Goal: Task Accomplishment & Management: Manage account settings

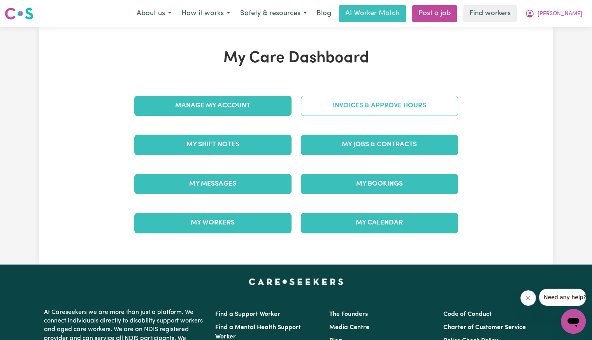
click at [379, 111] on link "Invoices & Approve Hours" at bounding box center [379, 106] width 157 height 20
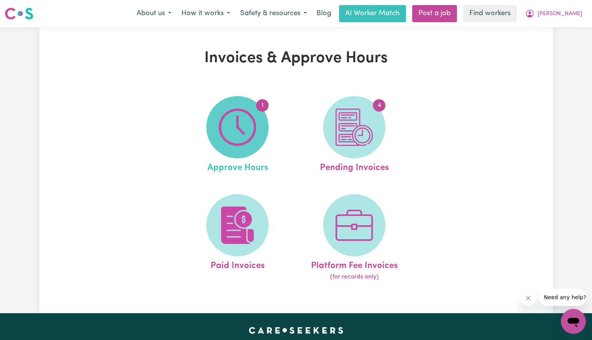
click at [244, 121] on img at bounding box center [237, 127] width 37 height 37
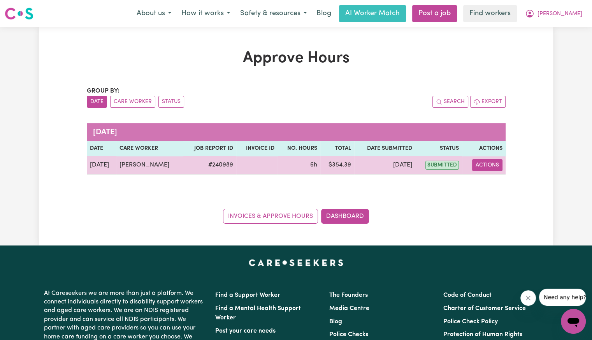
click at [490, 168] on button "Actions" at bounding box center [487, 165] width 30 height 12
click at [488, 175] on link "View Job Report" at bounding box center [506, 183] width 67 height 16
select select "pm"
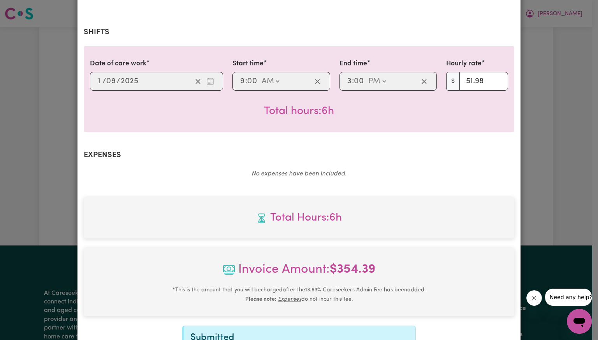
scroll to position [260, 0]
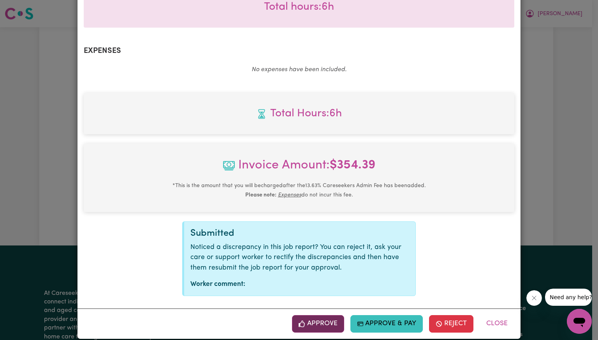
click at [311, 315] on button "Approve" at bounding box center [318, 323] width 52 height 17
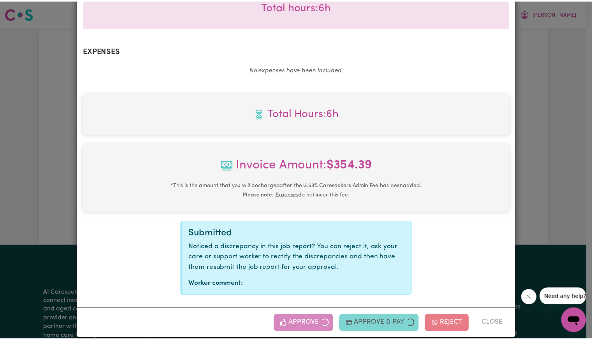
scroll to position [134, 0]
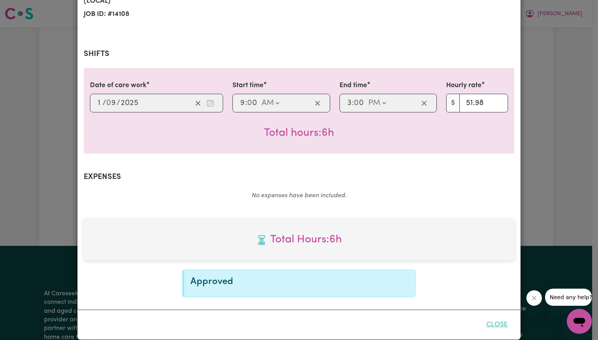
click at [495, 316] on button "Close" at bounding box center [496, 324] width 35 height 17
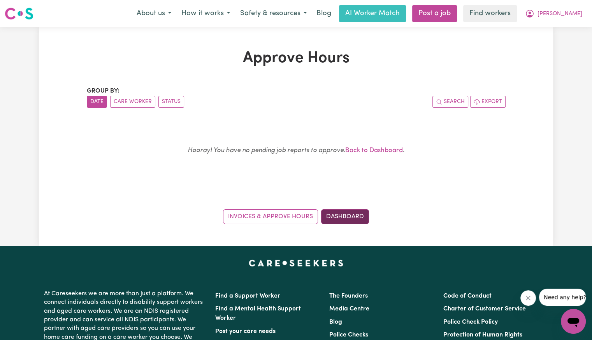
click at [349, 218] on link "Dashboard" at bounding box center [345, 216] width 48 height 15
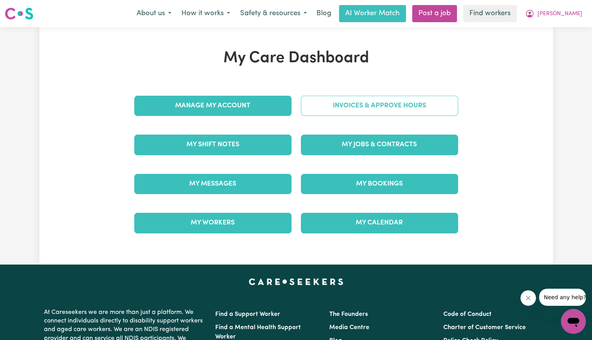
click at [362, 109] on link "Invoices & Approve Hours" at bounding box center [379, 106] width 157 height 20
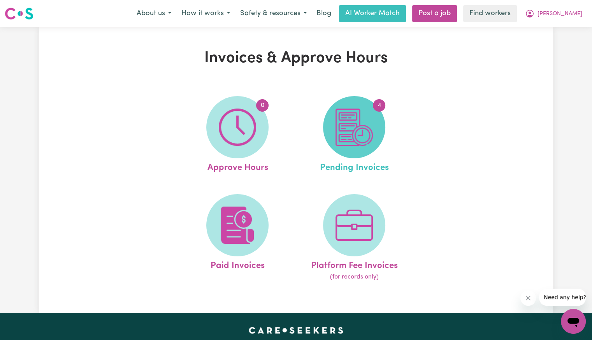
click at [360, 110] on img at bounding box center [353, 127] width 37 height 37
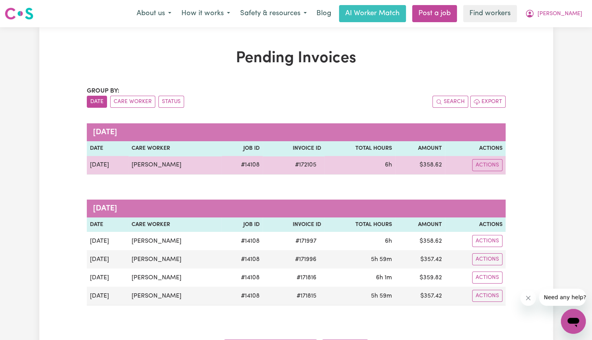
click at [303, 165] on span "# 172105" at bounding box center [305, 164] width 31 height 9
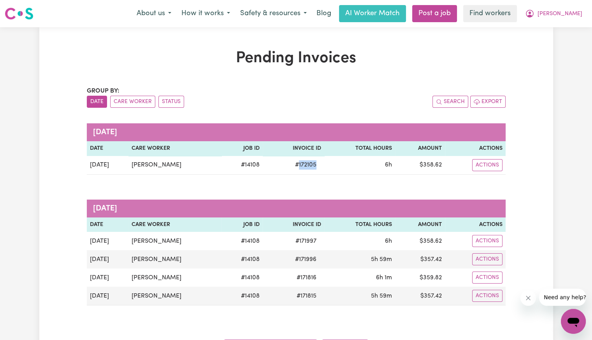
copy span "172105"
click at [574, 9] on button "[PERSON_NAME]" at bounding box center [553, 13] width 67 height 16
click at [560, 39] on link "Logout" at bounding box center [555, 44] width 61 height 15
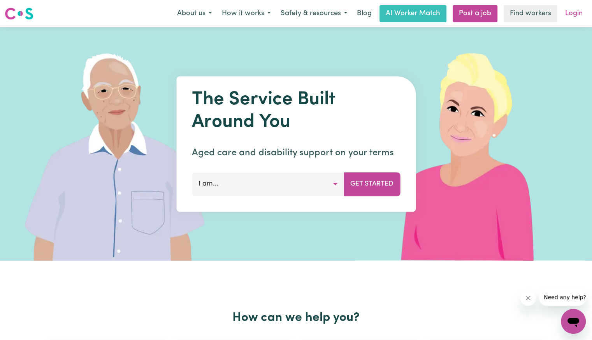
click at [580, 17] on link "Login" at bounding box center [573, 13] width 27 height 17
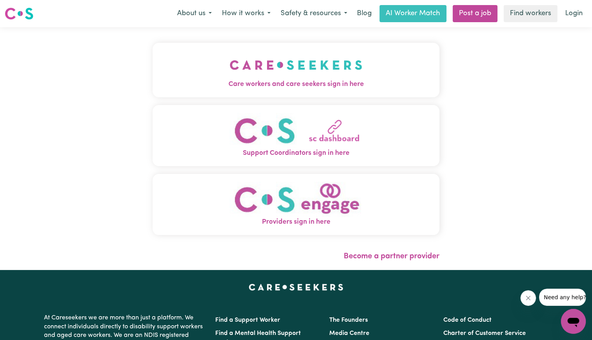
click at [303, 73] on img "Care workers and care seekers sign in here" at bounding box center [296, 65] width 133 height 29
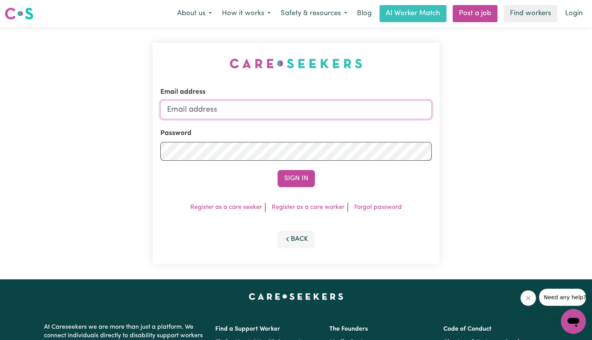
click at [274, 113] on input "Email address" at bounding box center [295, 109] width 271 height 19
drag, startPoint x: 208, startPoint y: 108, endPoint x: 567, endPoint y: 110, distance: 359.1
click at [550, 117] on div "Email address superuser~[EMAIL_ADDRESS][DOMAIN_NAME] Password Sign In Register …" at bounding box center [296, 153] width 592 height 252
type input "[EMAIL_ADDRESS][DOMAIN_NAME]"
click at [277, 170] on button "Sign In" at bounding box center [295, 178] width 37 height 17
